Goal: Navigation & Orientation: Understand site structure

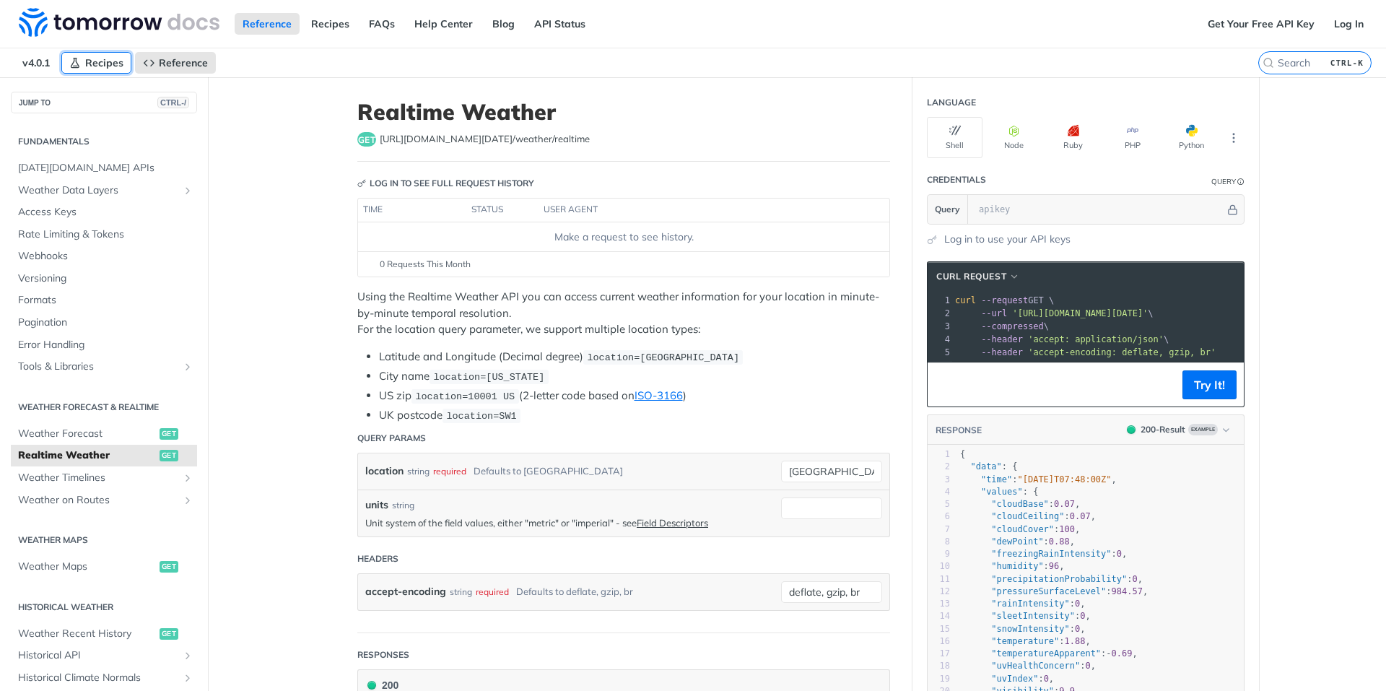
click at [111, 66] on span "Recipes" at bounding box center [104, 62] width 38 height 13
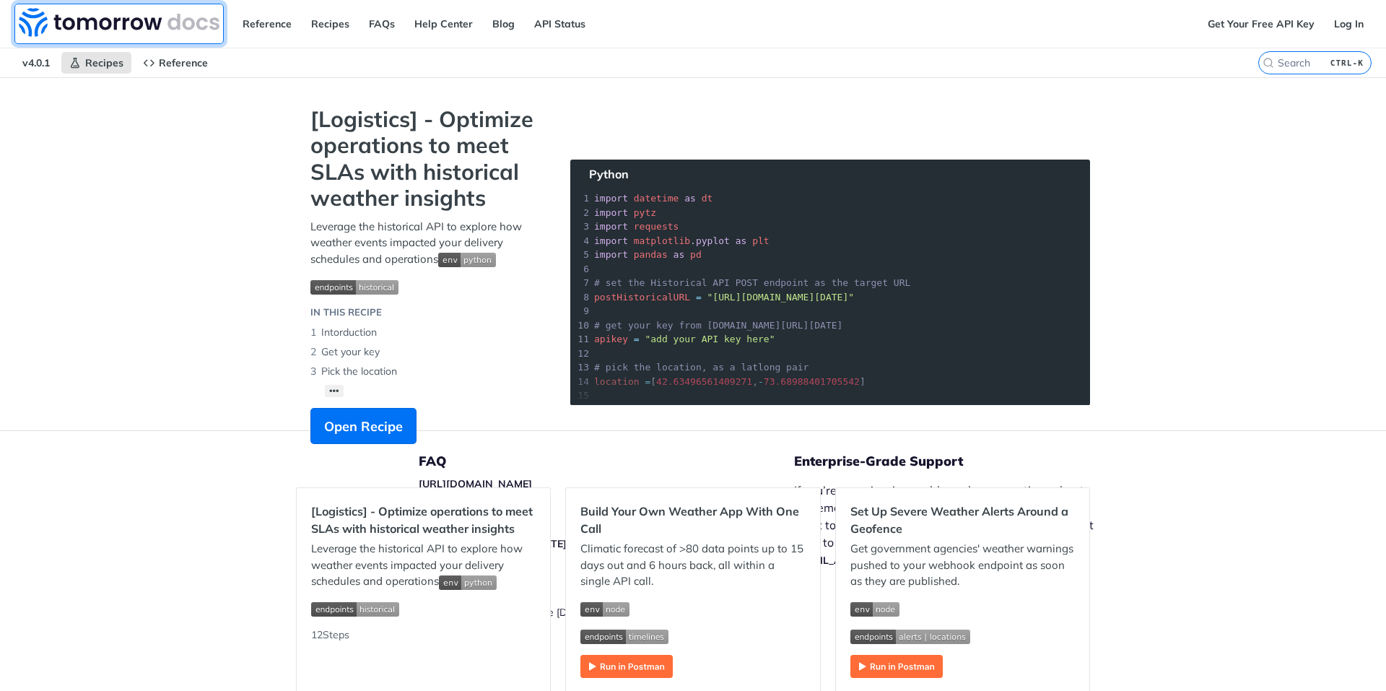
click at [176, 22] on img at bounding box center [119, 22] width 201 height 29
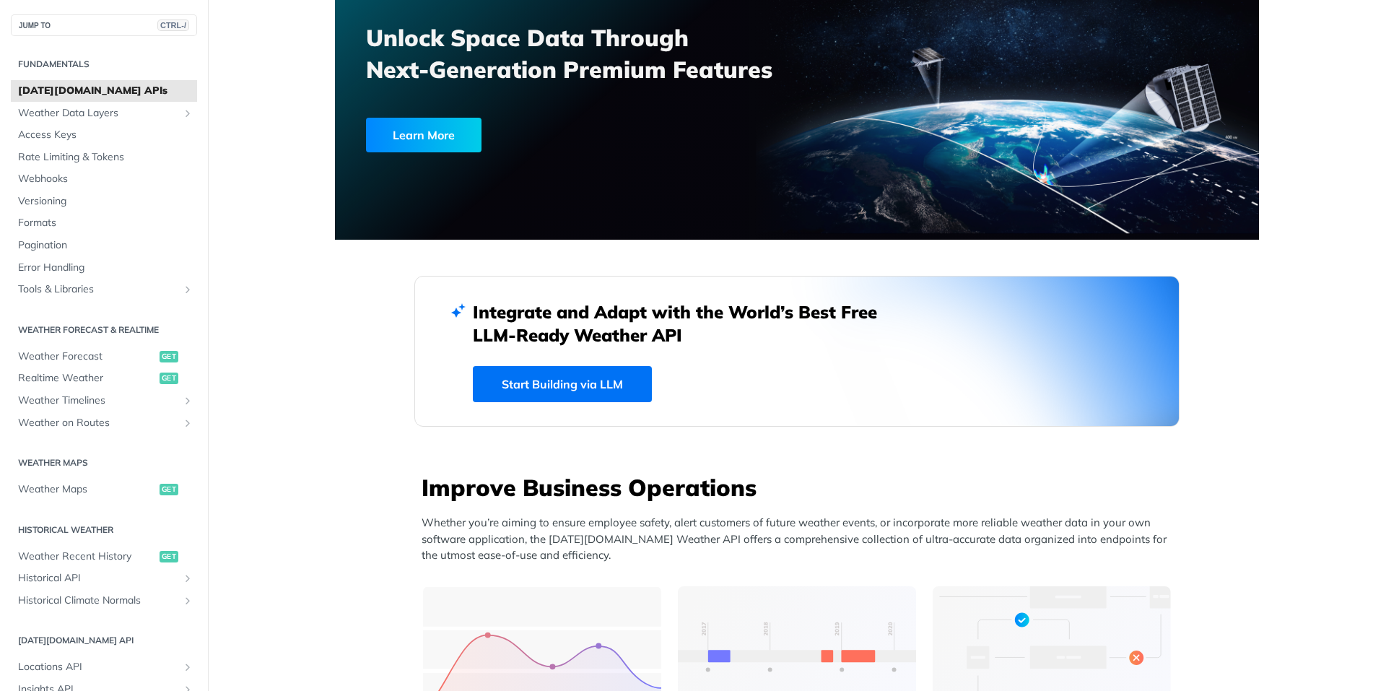
scroll to position [433, 0]
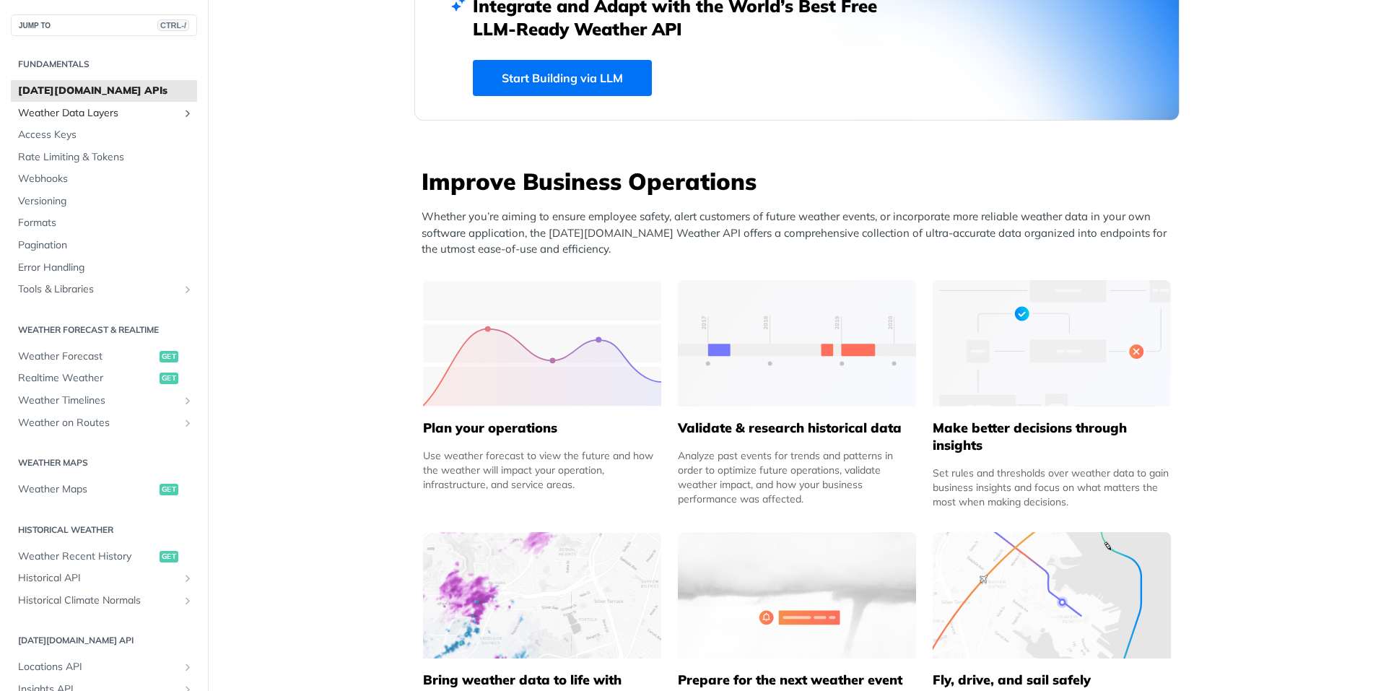
click at [77, 110] on span "Weather Data Layers" at bounding box center [98, 113] width 160 height 14
